Goal: Task Accomplishment & Management: Complete application form

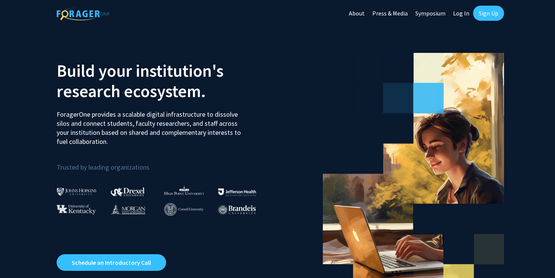
click at [458, 11] on link "Log In" at bounding box center [461, 13] width 24 height 26
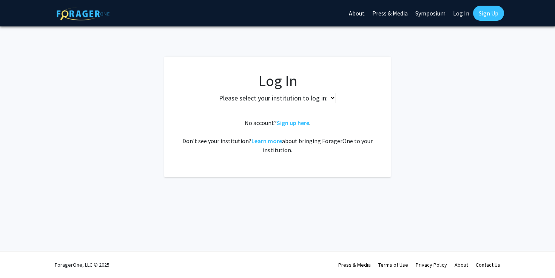
select select
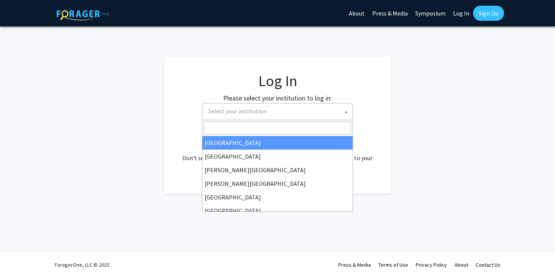
click at [310, 107] on span "Select your institution" at bounding box center [278, 110] width 147 height 15
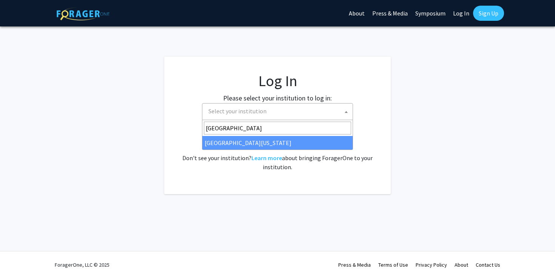
type input "[GEOGRAPHIC_DATA][US_STATE]"
select select "31"
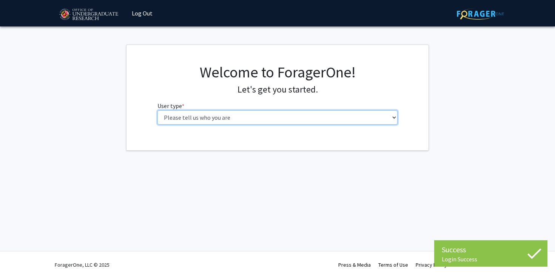
click at [221, 116] on select "Please tell us who you are Undergraduate Student Master's Student Doctoral Cand…" at bounding box center [277, 117] width 240 height 14
select select "1: undergrad"
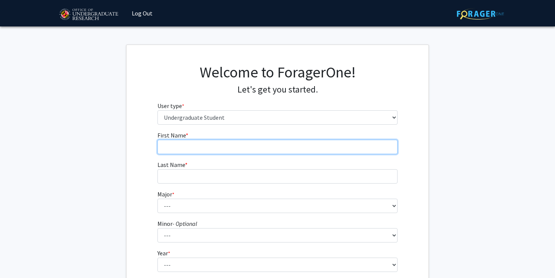
click at [215, 144] on input "First Name * required" at bounding box center [277, 147] width 240 height 14
type input "[PERSON_NAME]"
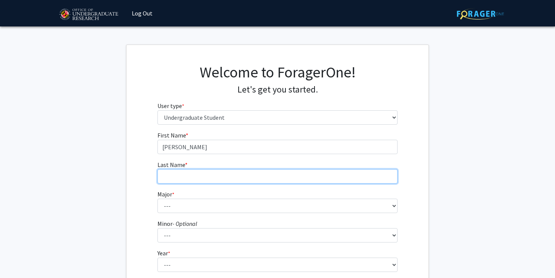
click at [210, 180] on input "Last Name * required" at bounding box center [277, 176] width 240 height 14
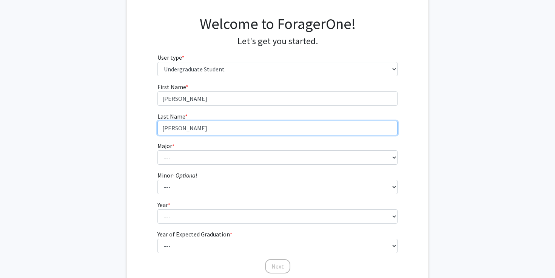
scroll to position [49, 0]
type input "[PERSON_NAME]"
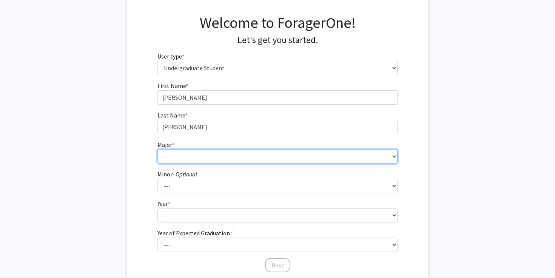
click at [216, 155] on select "--- Accounting Aerospace Engineering African American and Africana Studies Agri…" at bounding box center [277, 156] width 240 height 14
select select "27: 2328"
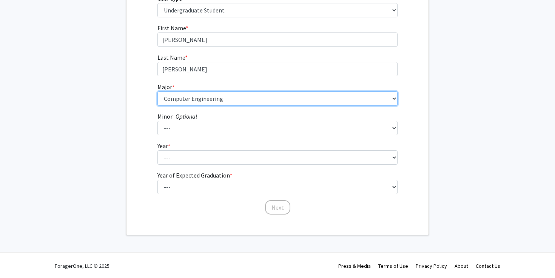
scroll to position [108, 0]
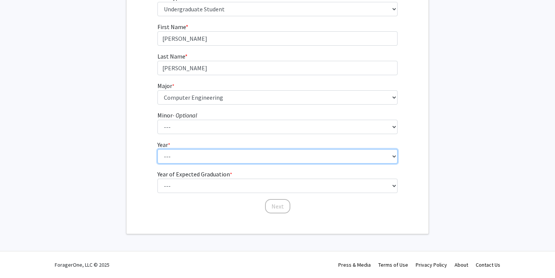
click at [210, 157] on select "--- First-year Sophomore Junior Senior Postbaccalaureate Certificate" at bounding box center [277, 156] width 240 height 14
select select "2: sophomore"
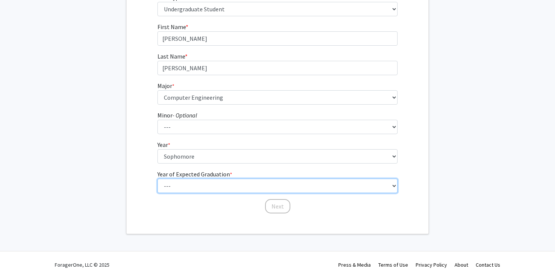
click at [199, 182] on select "--- 2025 2026 2027 2028 2029 2030 2031 2032 2033 2034" at bounding box center [277, 185] width 240 height 14
select select "4: 2028"
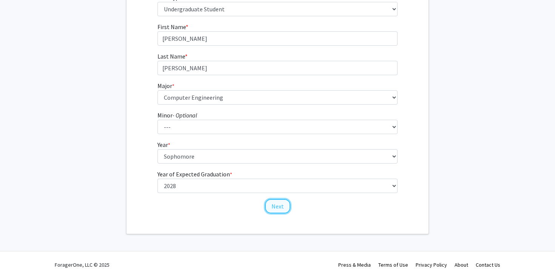
click at [278, 202] on button "Next" at bounding box center [277, 206] width 25 height 14
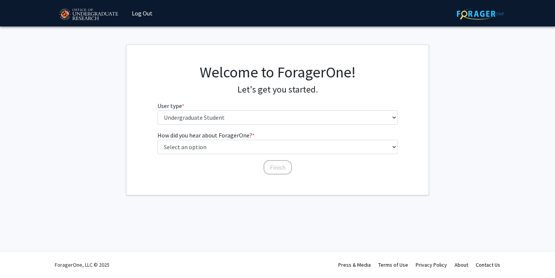
scroll to position [0, 0]
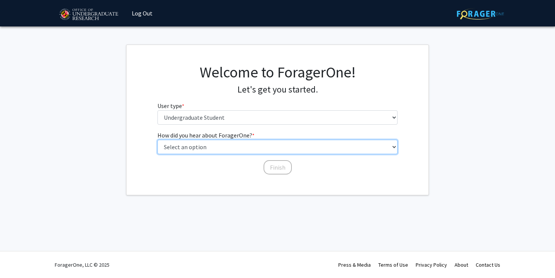
click at [248, 148] on select "Select an option Peer/student recommendation Faculty/staff recommendation Unive…" at bounding box center [277, 147] width 240 height 14
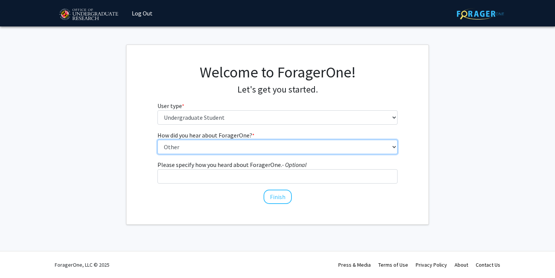
click at [252, 147] on select "Select an option Peer/student recommendation Faculty/staff recommendation Unive…" at bounding box center [277, 147] width 240 height 14
select select "4: university_email"
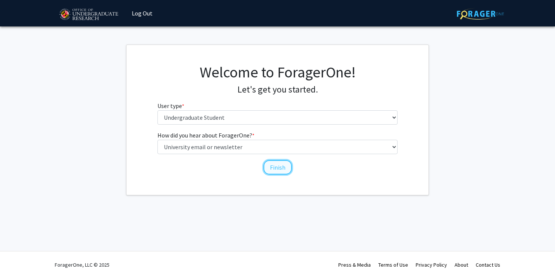
click at [278, 165] on button "Finish" at bounding box center [277, 167] width 28 height 14
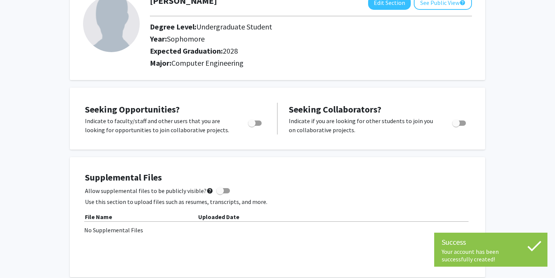
scroll to position [61, 0]
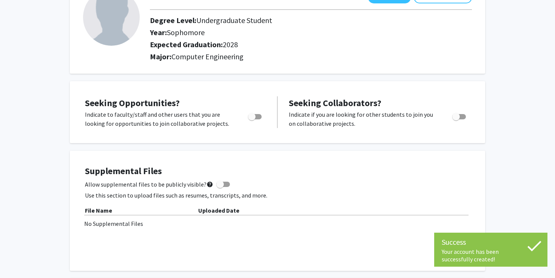
click at [256, 115] on span "Toggle" at bounding box center [255, 116] width 14 height 5
click at [252, 119] on input "Are you actively seeking opportunities?" at bounding box center [251, 119] width 0 height 0
checkbox input "true"
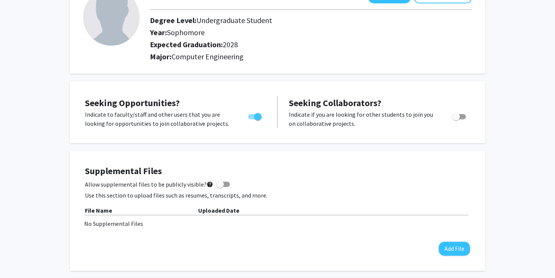
click at [219, 184] on span at bounding box center [220, 184] width 8 height 8
click at [220, 187] on input "Allow supplemental files to be publicly visible? help" at bounding box center [220, 187] width 0 height 0
checkbox input "true"
click at [452, 246] on button "Add File" at bounding box center [453, 248] width 31 height 14
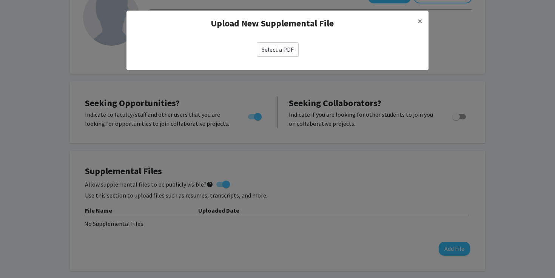
click at [283, 50] on label "Select a PDF" at bounding box center [278, 49] width 42 height 14
click at [0, 0] on input "Select a PDF" at bounding box center [0, 0] width 0 height 0
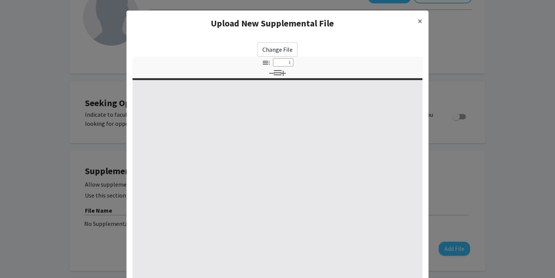
select select "custom"
type input "0"
select select "custom"
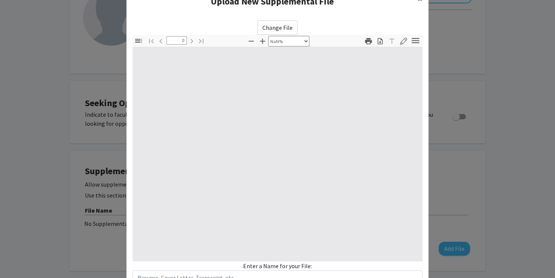
type input "1"
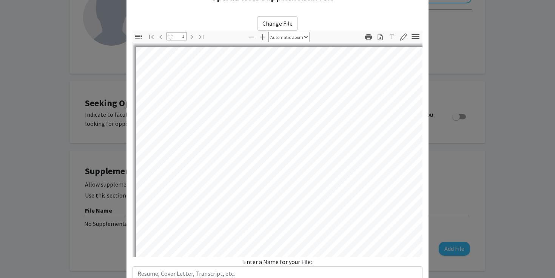
select select "auto"
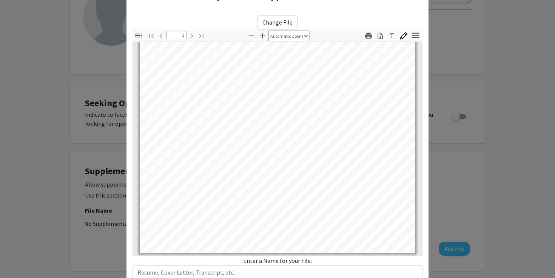
scroll to position [80, 0]
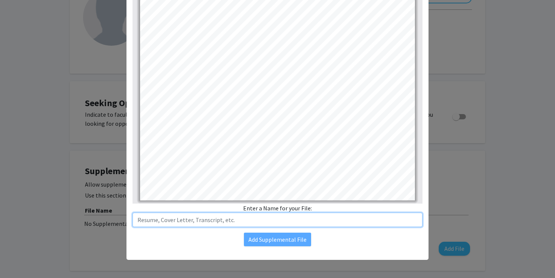
click at [276, 221] on input "text" at bounding box center [277, 219] width 290 height 14
type input "Resume"
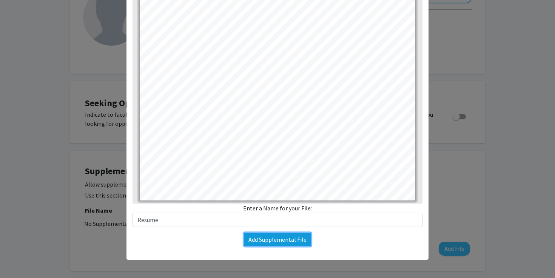
click at [306, 235] on button "Add Supplemental File" at bounding box center [277, 239] width 67 height 14
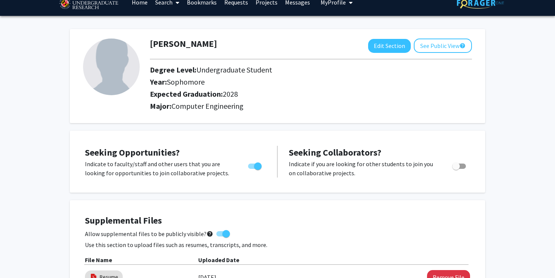
scroll to position [0, 0]
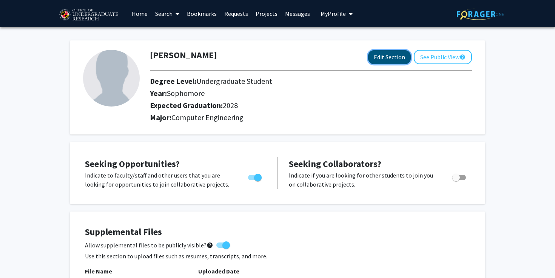
click at [396, 55] on button "Edit Section" at bounding box center [389, 57] width 43 height 14
select select "sophomore"
select select "2028"
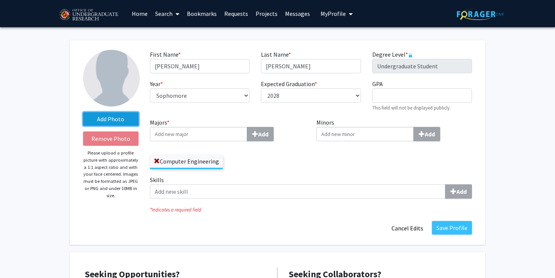
click at [116, 118] on label "Add Photo" at bounding box center [110, 119] width 55 height 14
click at [0, 0] on input "Add Photo" at bounding box center [0, 0] width 0 height 0
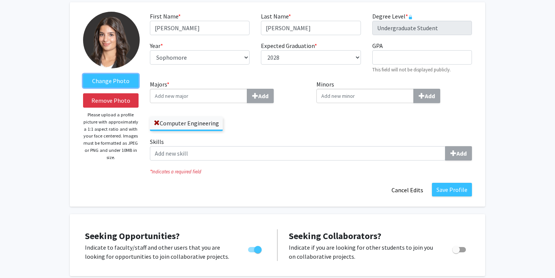
scroll to position [42, 0]
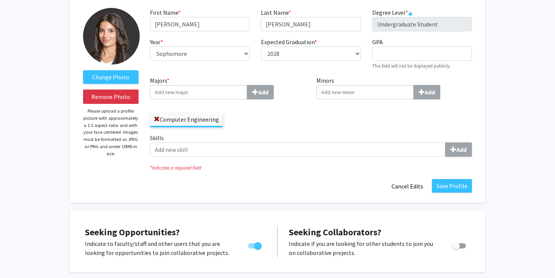
click at [218, 88] on input "Majors * Add" at bounding box center [198, 92] width 97 height 14
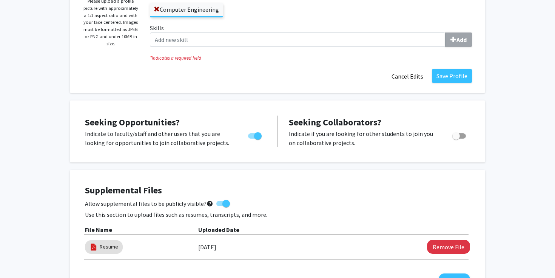
scroll to position [172, 0]
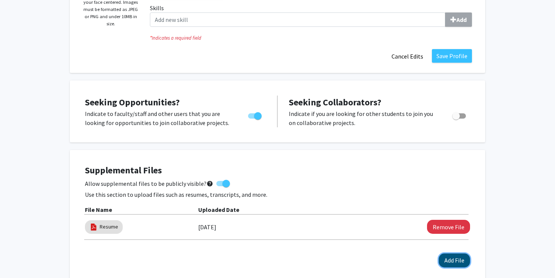
click at [447, 260] on button "Add File" at bounding box center [453, 260] width 31 height 14
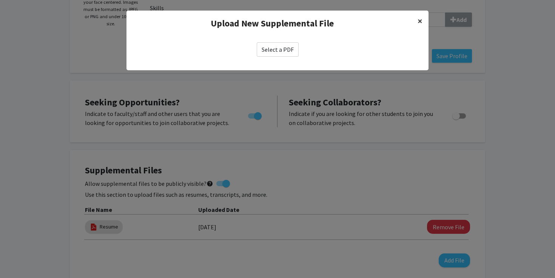
click at [419, 20] on span "×" at bounding box center [419, 21] width 5 height 12
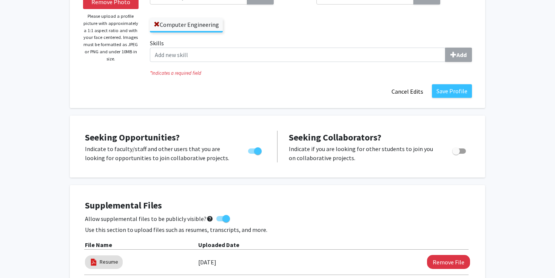
scroll to position [0, 0]
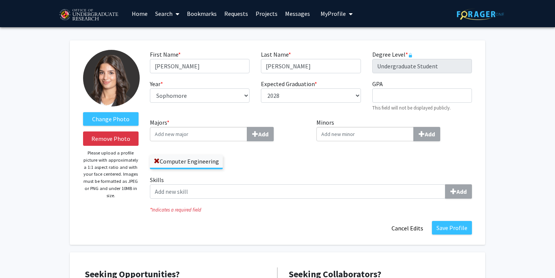
click at [165, 9] on link "Search" at bounding box center [167, 13] width 32 height 26
click at [171, 35] on span "Faculty/Staff" at bounding box center [178, 34] width 55 height 15
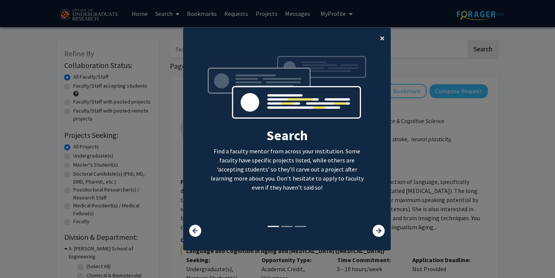
click at [381, 37] on span "×" at bounding box center [381, 38] width 5 height 12
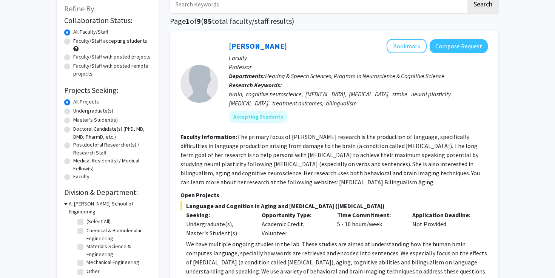
scroll to position [41, 0]
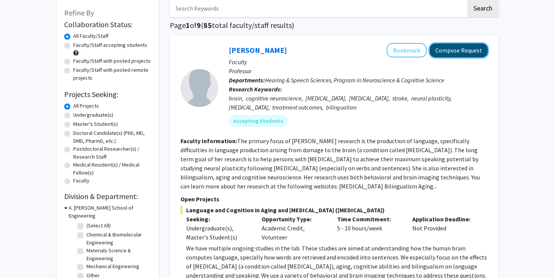
click at [455, 45] on button "Compose Request" at bounding box center [458, 50] width 58 height 14
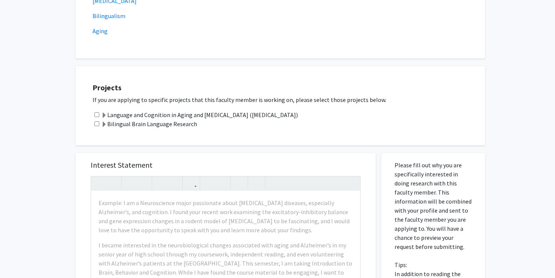
scroll to position [203, 0]
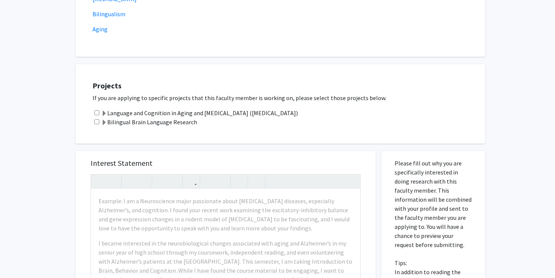
click at [104, 112] on span at bounding box center [104, 114] width 6 height 6
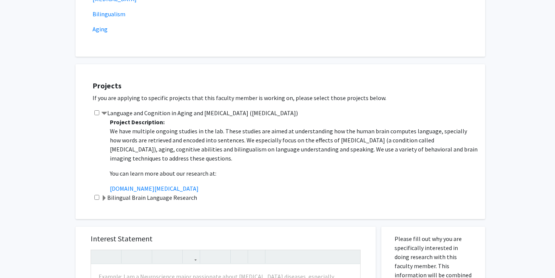
click at [106, 198] on span at bounding box center [104, 198] width 6 height 6
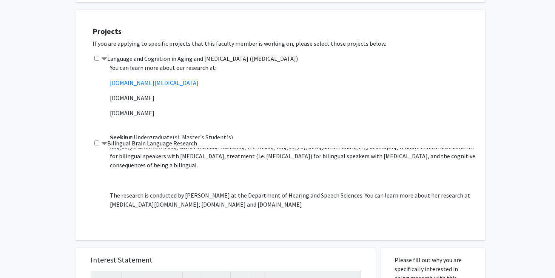
scroll to position [0, 0]
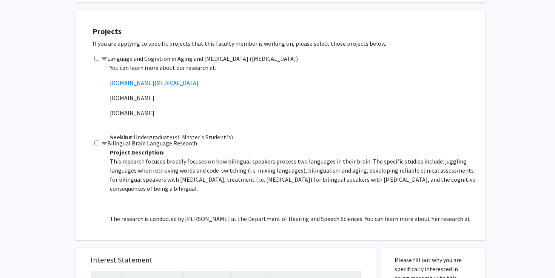
click at [96, 57] on input "checkbox" at bounding box center [96, 58] width 5 height 5
checkbox input "true"
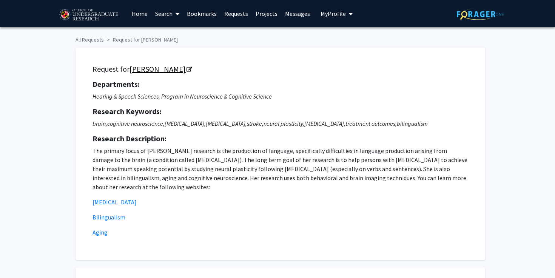
click at [188, 68] on link "Yasmeen Faroqi-Shah" at bounding box center [159, 68] width 61 height 9
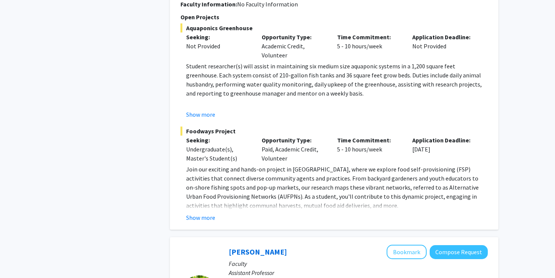
scroll to position [536, 0]
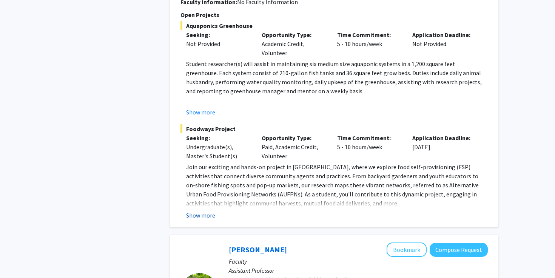
click at [197, 215] on button "Show more" at bounding box center [200, 214] width 29 height 9
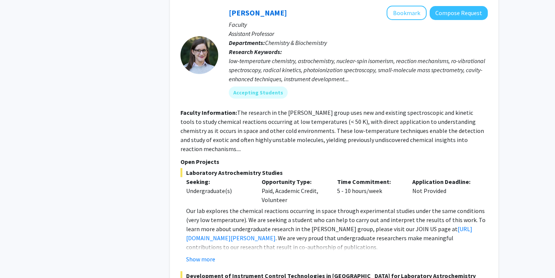
scroll to position [2091, 0]
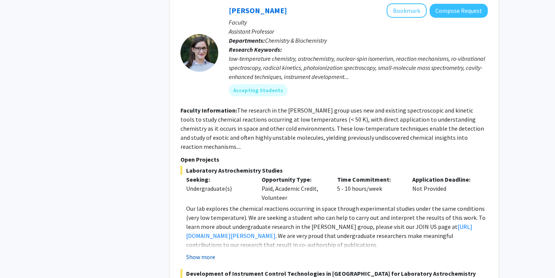
click at [190, 252] on button "Show more" at bounding box center [200, 256] width 29 height 9
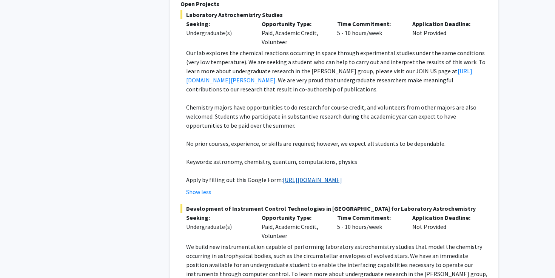
scroll to position [2249, 0]
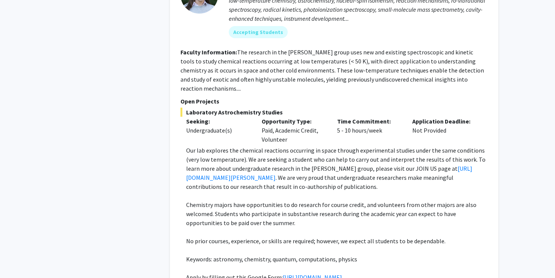
scroll to position [2147, 0]
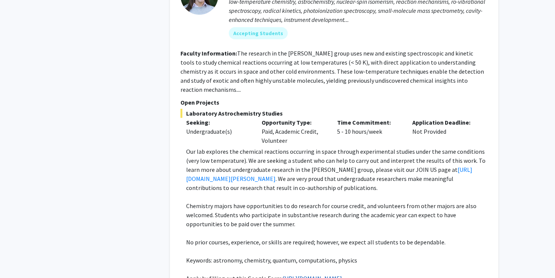
click at [283, 274] on link "https://docs.google.com/forms/d/e/1FAIpQLSc1a2KEqN38QvXz_Ai43zkn9t7ZfvyWPw9YHz9…" at bounding box center [312, 278] width 59 height 8
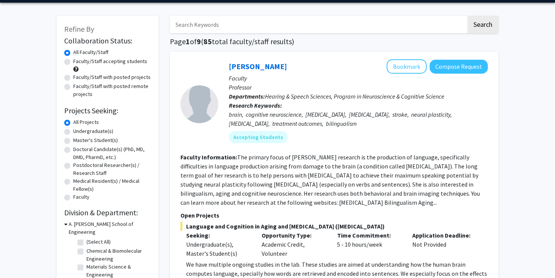
scroll to position [26, 0]
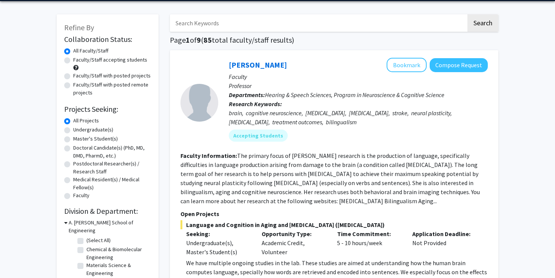
click at [73, 131] on label "Undergraduate(s)" at bounding box center [93, 130] width 40 height 8
click at [73, 131] on input "Undergraduate(s)" at bounding box center [75, 128] width 5 height 5
radio input "true"
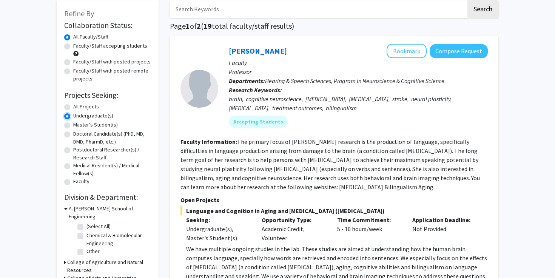
scroll to position [39, 0]
